Goal: Find specific page/section: Find specific page/section

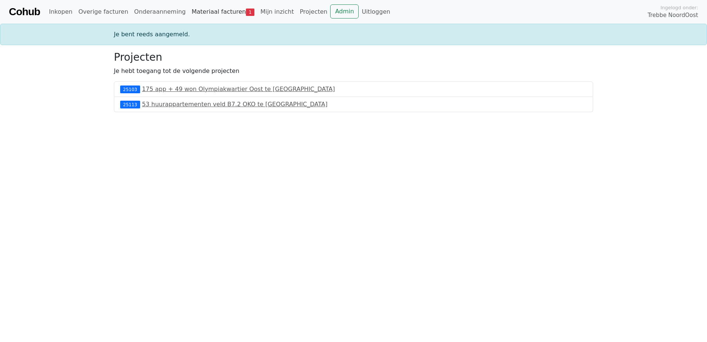
click at [215, 17] on link "Materiaal facturen 1" at bounding box center [223, 11] width 69 height 15
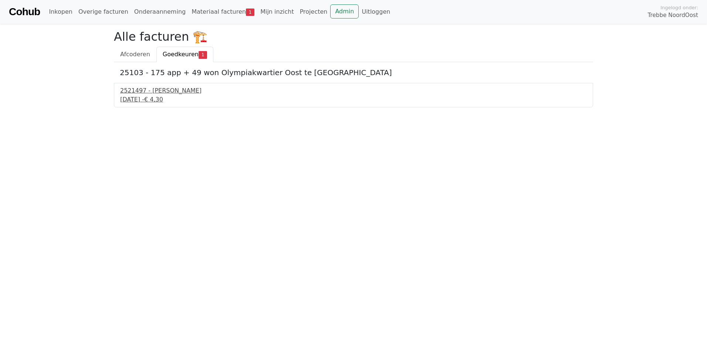
click at [161, 92] on div "2521497 - [PERSON_NAME]" at bounding box center [353, 90] width 466 height 9
